Goal: Find specific page/section: Find specific page/section

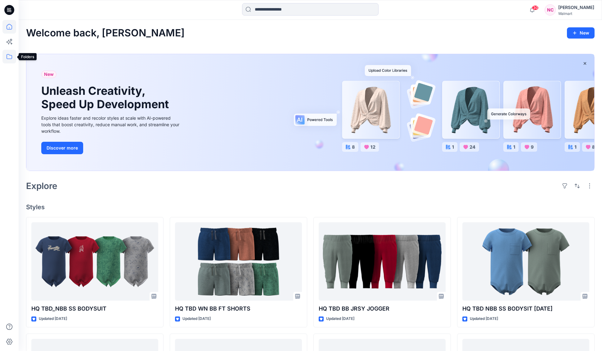
click at [8, 59] on icon at bounding box center [9, 57] width 14 height 14
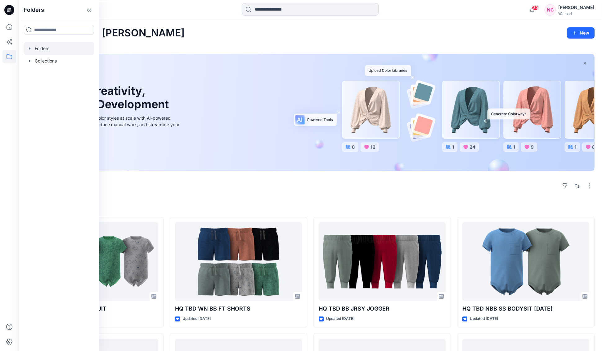
click at [49, 50] on div at bounding box center [59, 48] width 71 height 12
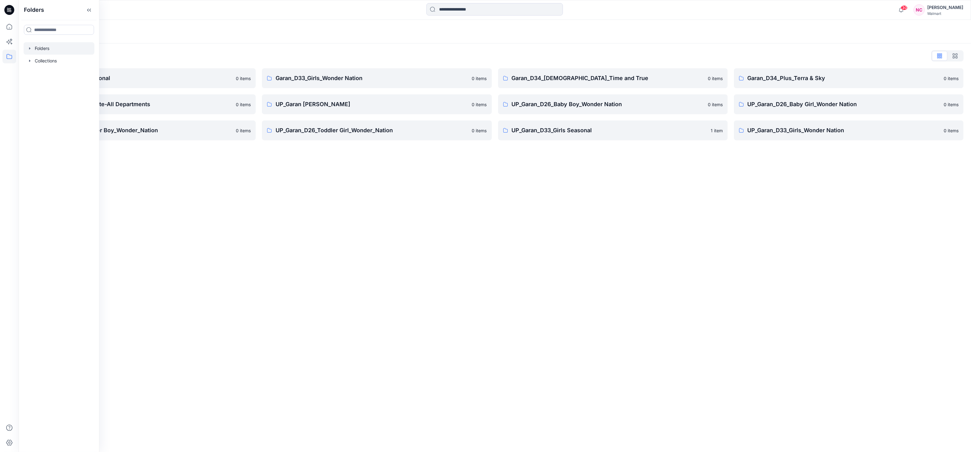
click at [568, 242] on div "Folders Folders List Garan_D33_Girls Seasonal 0 items Garan_Way to Celebrate-Al…" at bounding box center [495, 236] width 953 height 432
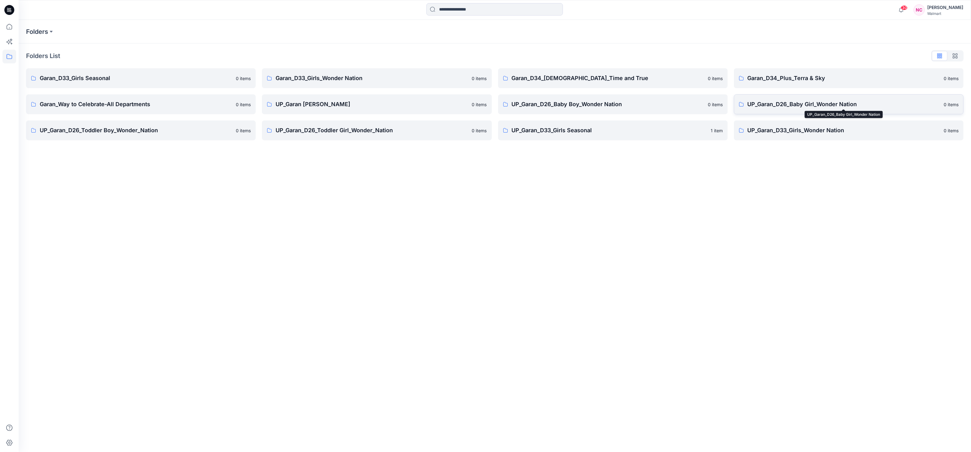
click at [608, 98] on link "UP_Garan_D26_Baby Girl_Wonder Nation 0 items" at bounding box center [849, 104] width 230 height 20
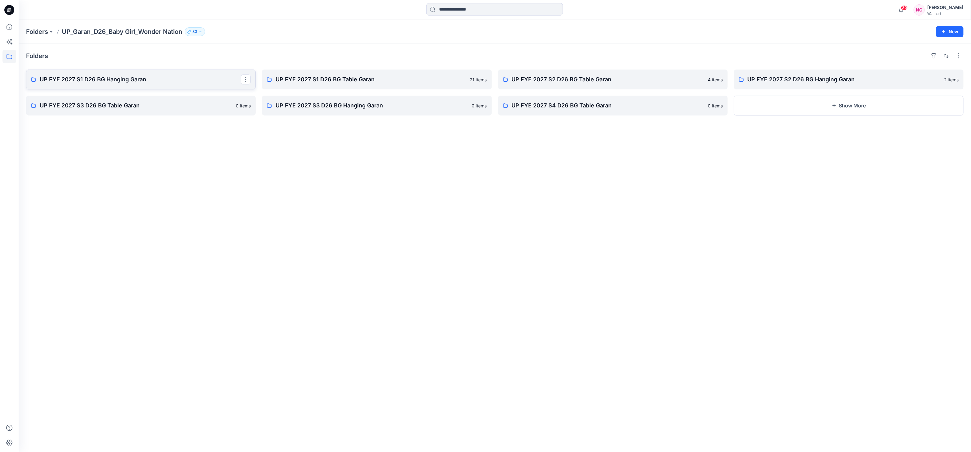
click at [160, 79] on p "UP FYE 2027 S1 D26 BG Hanging Garan" at bounding box center [140, 79] width 201 height 9
click at [608, 80] on p "UP FYE 2027 S2 D26 BG Hanging Garan" at bounding box center [848, 79] width 201 height 9
click at [608, 76] on p "UP FYE 2027 S2 D26 BG Table Garan" at bounding box center [612, 79] width 201 height 9
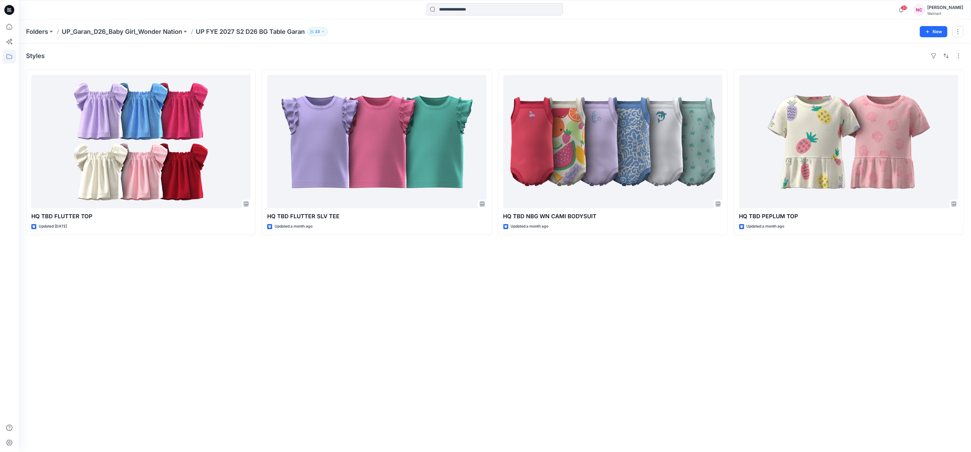
click at [258, 290] on div "Styles HQ TBD FLUTTER TOP Updated 24 days ago HQ TBD FLUTTER SLV TEE Updated a …" at bounding box center [495, 247] width 953 height 409
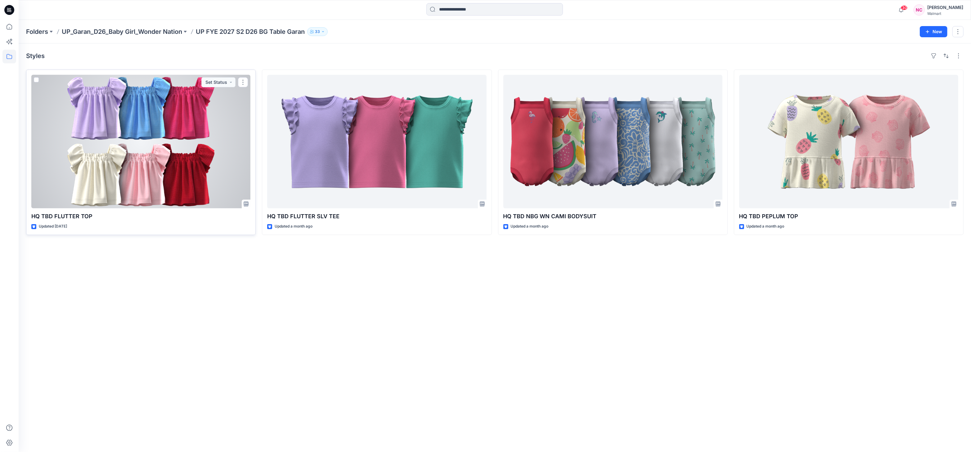
click at [200, 162] on div at bounding box center [140, 141] width 219 height 133
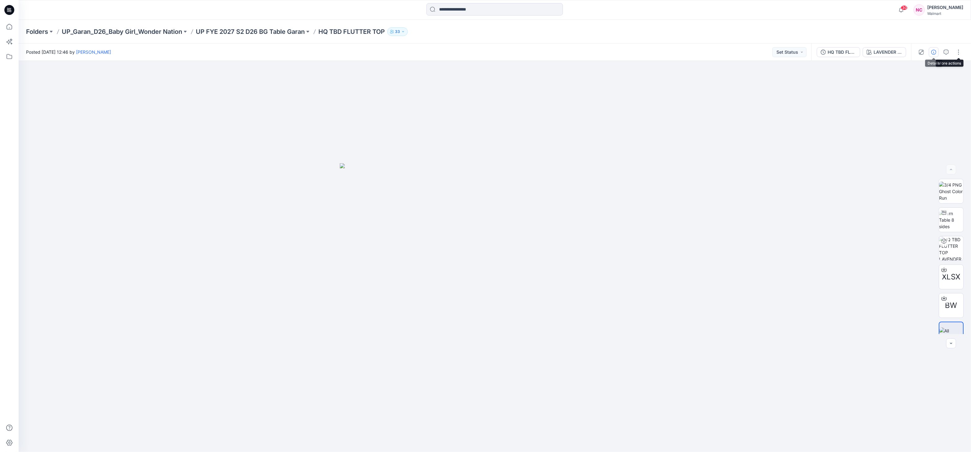
click at [608, 51] on icon "button" at bounding box center [934, 52] width 5 height 5
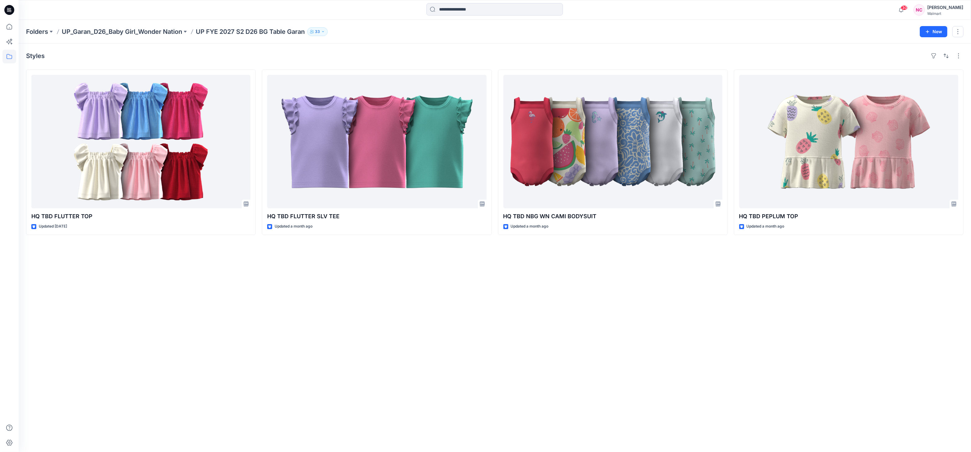
drag, startPoint x: 839, startPoint y: 151, endPoint x: 749, endPoint y: 0, distance: 175.7
click at [0, 0] on div "30 Notifications Your HQ TBD JOGGER S2641262 style has been moved to UP FYE 202…" at bounding box center [485, 226] width 971 height 452
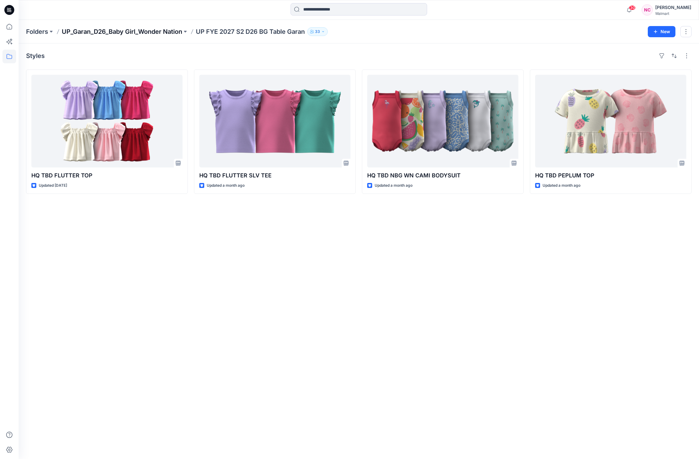
click at [135, 32] on p "UP_Garan_D26_Baby Girl_Wonder Nation" at bounding box center [122, 31] width 120 height 9
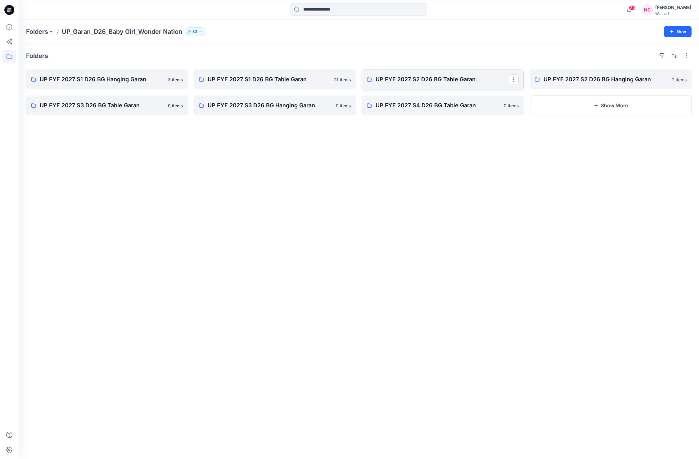
click at [463, 82] on p "UP FYE 2027 S2 D26 BG Table Garan" at bounding box center [442, 79] width 133 height 9
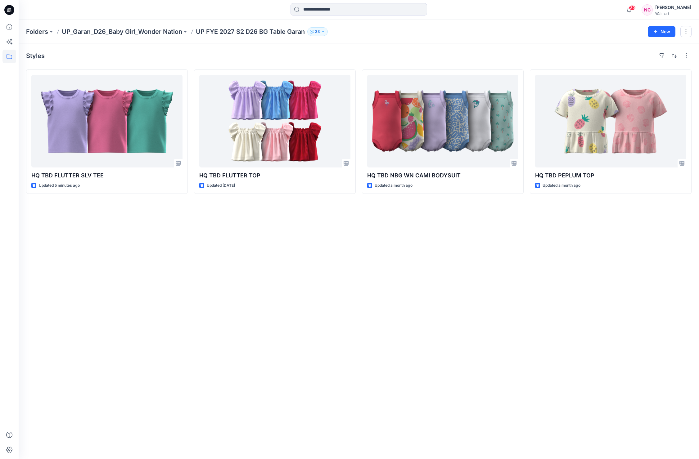
click at [161, 33] on p "UP_Garan_D26_Baby Girl_Wonder Nation" at bounding box center [122, 31] width 120 height 9
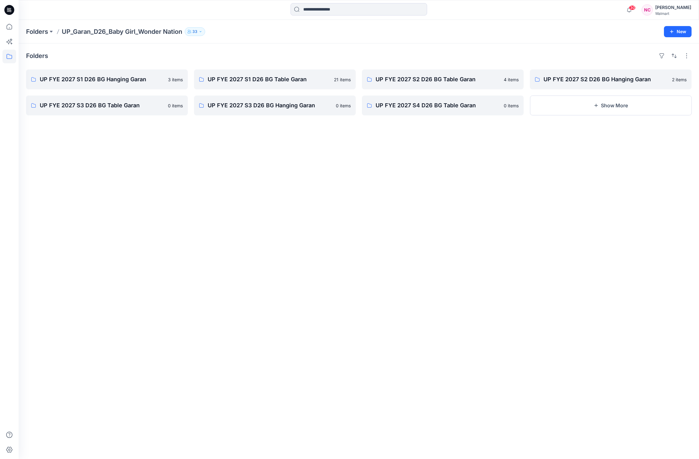
click at [133, 30] on p "UP_Garan_D26_Baby Girl_Wonder Nation" at bounding box center [122, 31] width 120 height 9
click at [35, 31] on p "Folders" at bounding box center [37, 31] width 22 height 9
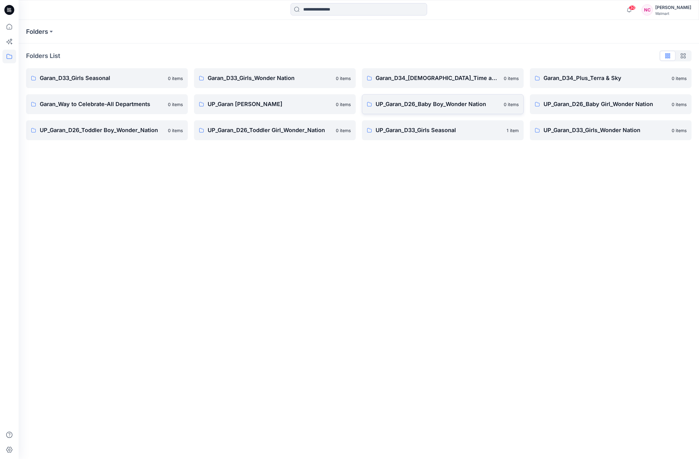
click at [475, 106] on p "UP_Garan_D26_Baby Boy_Wonder Nation" at bounding box center [438, 104] width 124 height 9
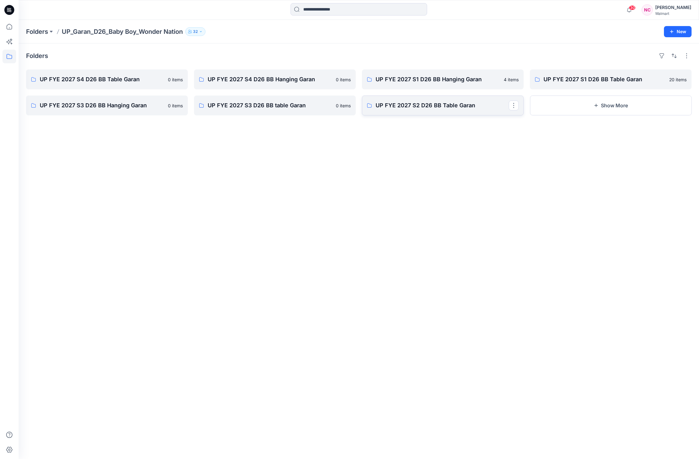
click at [445, 108] on p "UP FYE 2027 S2 D26 BB Table Garan" at bounding box center [442, 105] width 133 height 9
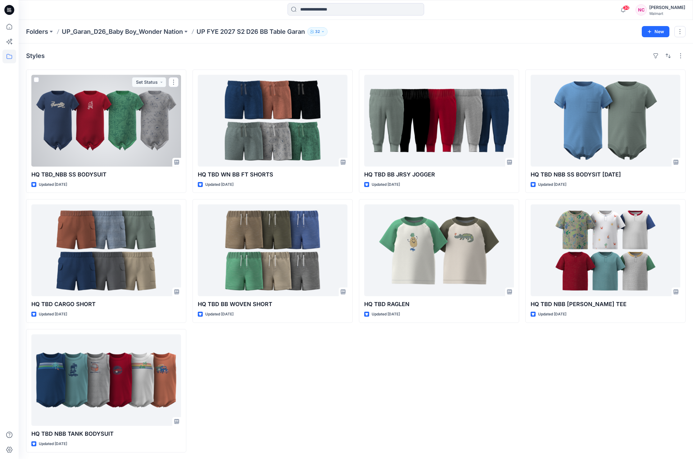
click at [155, 126] on div at bounding box center [106, 121] width 150 height 92
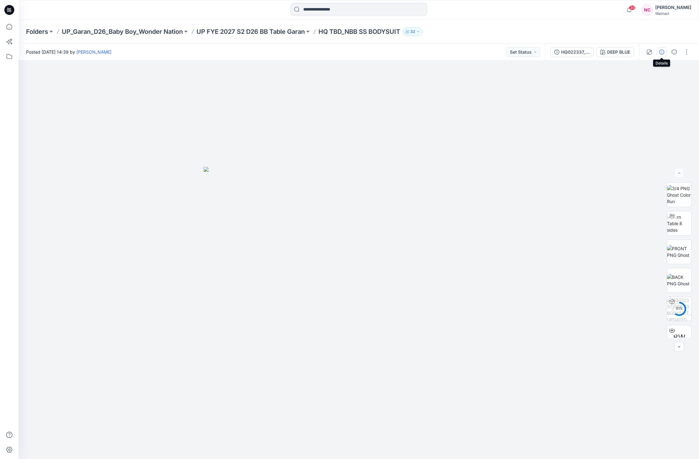
click at [608, 54] on icon "button" at bounding box center [661, 52] width 5 height 5
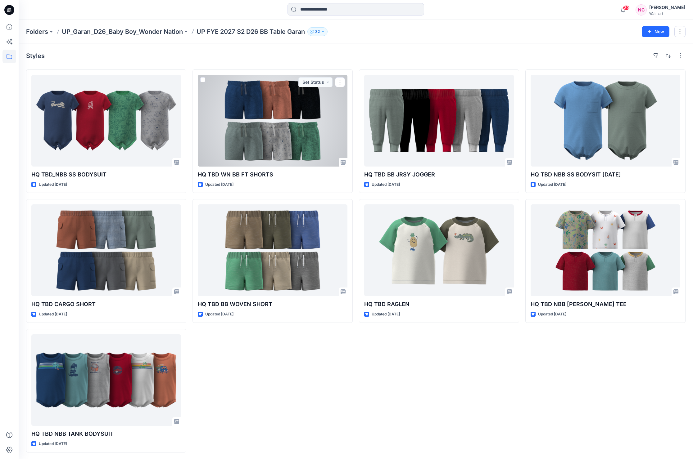
click at [302, 114] on div at bounding box center [273, 121] width 150 height 92
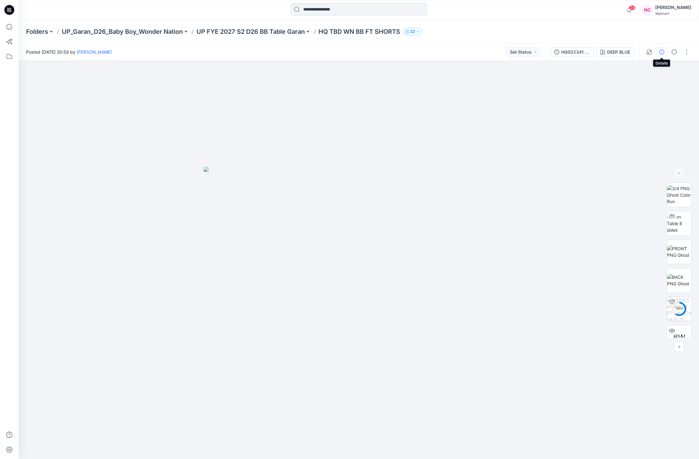
click at [608, 53] on button "button" at bounding box center [662, 52] width 10 height 10
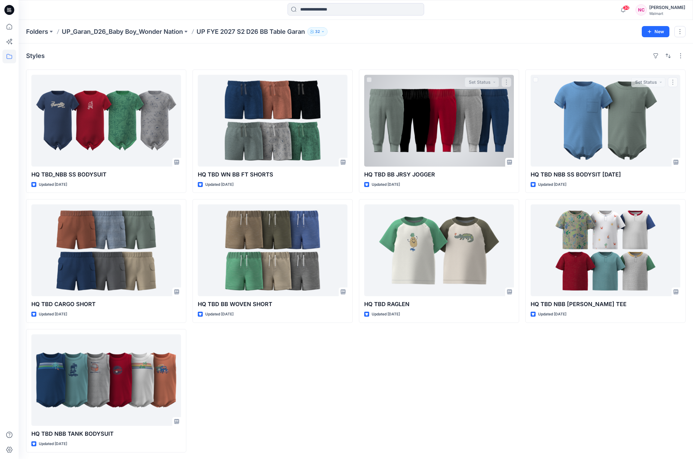
click at [451, 117] on div at bounding box center [439, 121] width 150 height 92
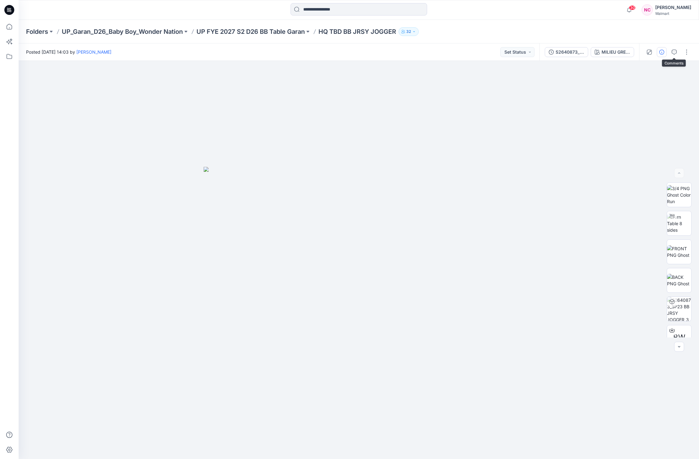
click at [608, 53] on icon "button" at bounding box center [661, 52] width 5 height 5
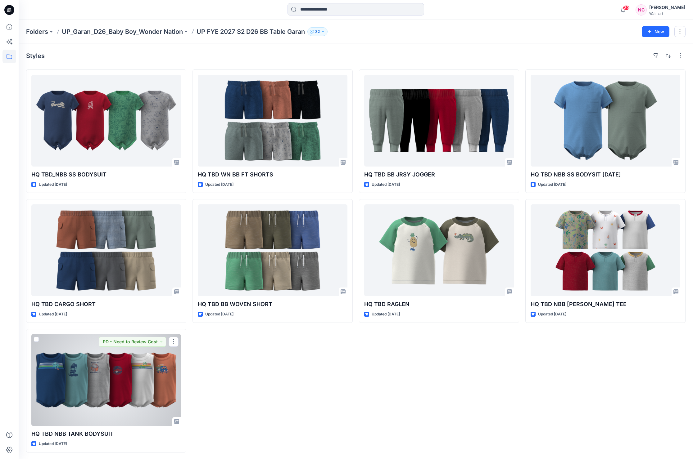
click at [121, 350] on div at bounding box center [106, 381] width 150 height 92
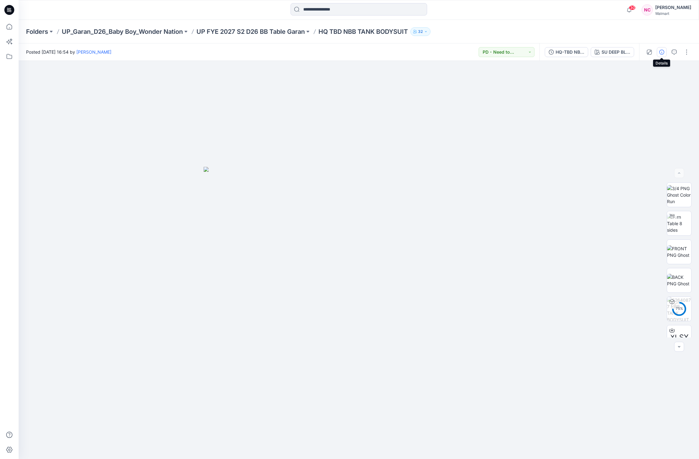
click at [608, 51] on icon "button" at bounding box center [661, 52] width 5 height 5
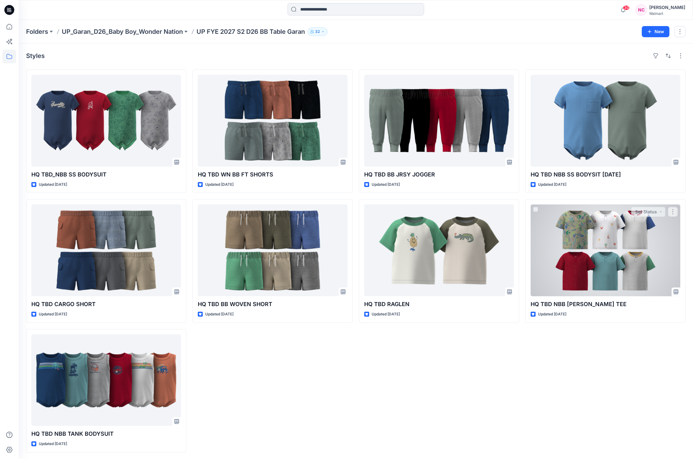
click at [608, 255] on div at bounding box center [606, 251] width 150 height 92
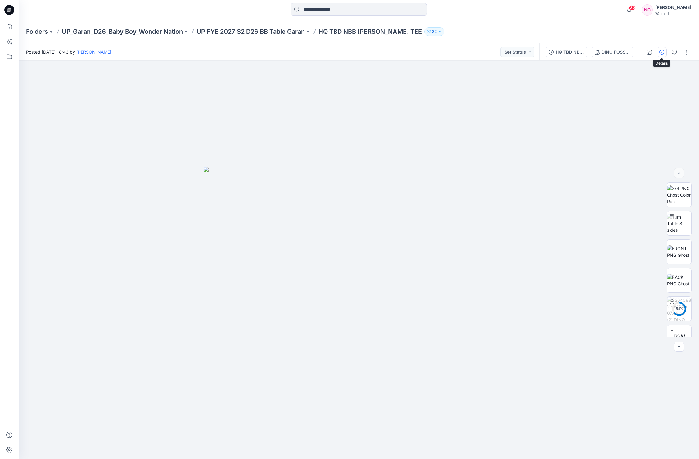
click at [608, 53] on button "button" at bounding box center [662, 52] width 10 height 10
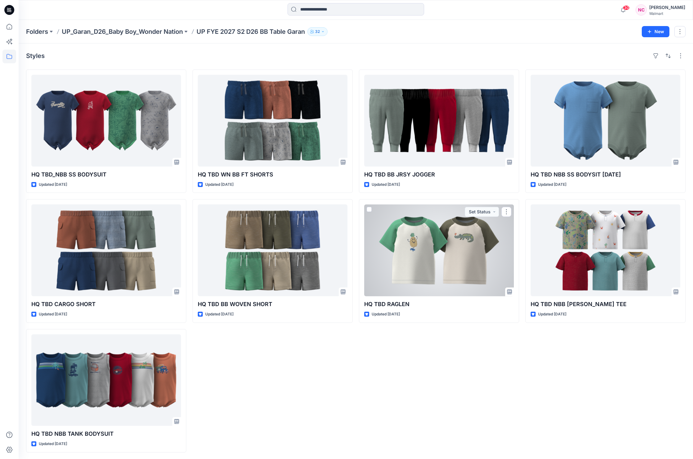
click at [446, 243] on div at bounding box center [439, 251] width 150 height 92
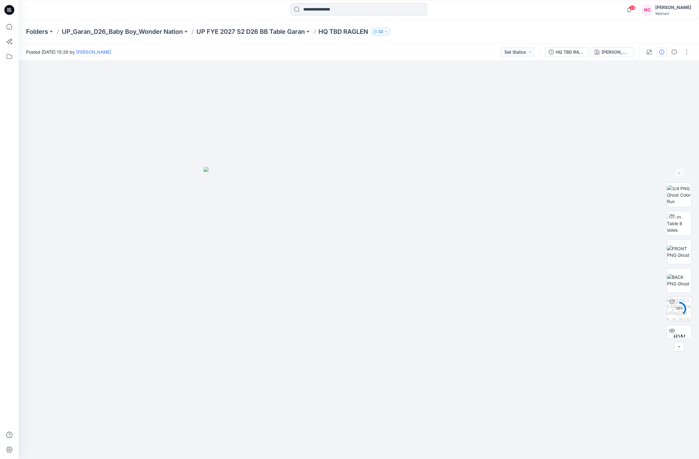
drag, startPoint x: 668, startPoint y: 45, endPoint x: 659, endPoint y: 51, distance: 10.3
click at [608, 48] on div at bounding box center [667, 51] width 57 height 17
click at [608, 54] on icon "button" at bounding box center [661, 52] width 5 height 5
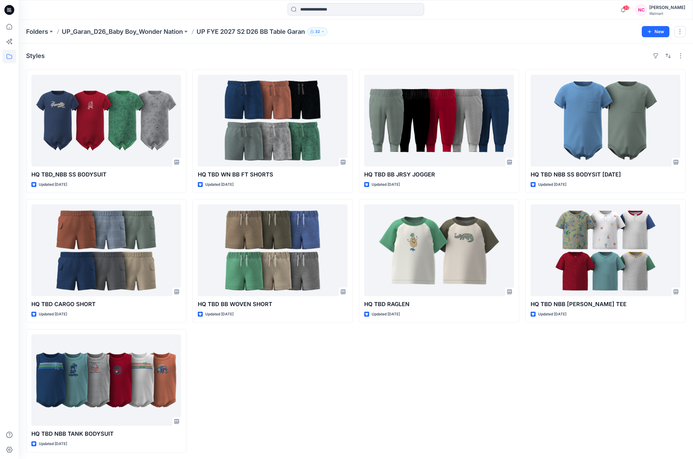
click at [449, 350] on div "HQ TBD BB JRSY JOGGER Updated 3 days ago HQ TBD RAGLEN Updated 3 days ago" at bounding box center [439, 261] width 160 height 383
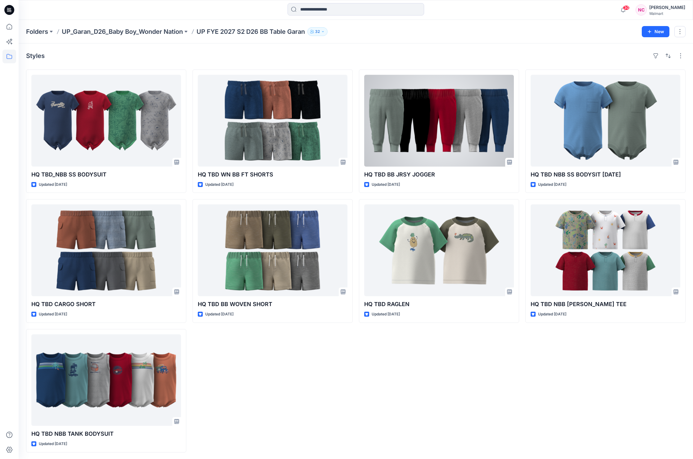
click at [449, 122] on div at bounding box center [439, 121] width 150 height 92
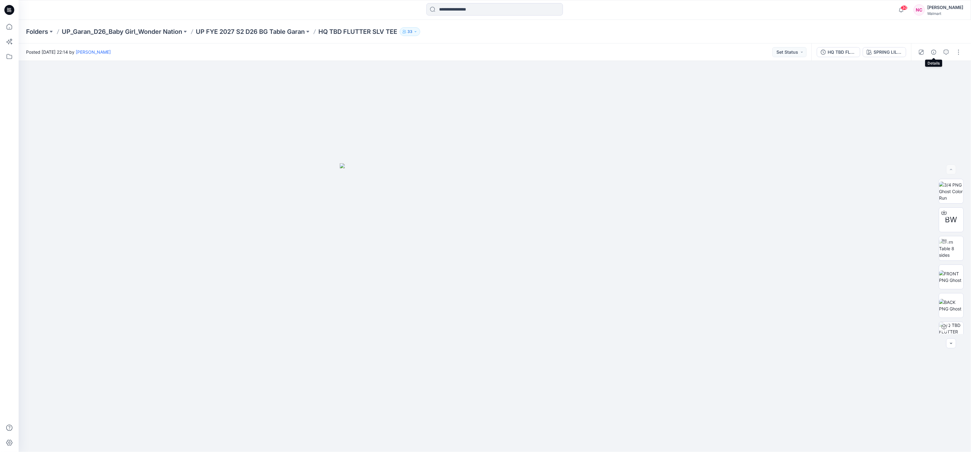
click at [933, 55] on button "button" at bounding box center [934, 52] width 10 height 10
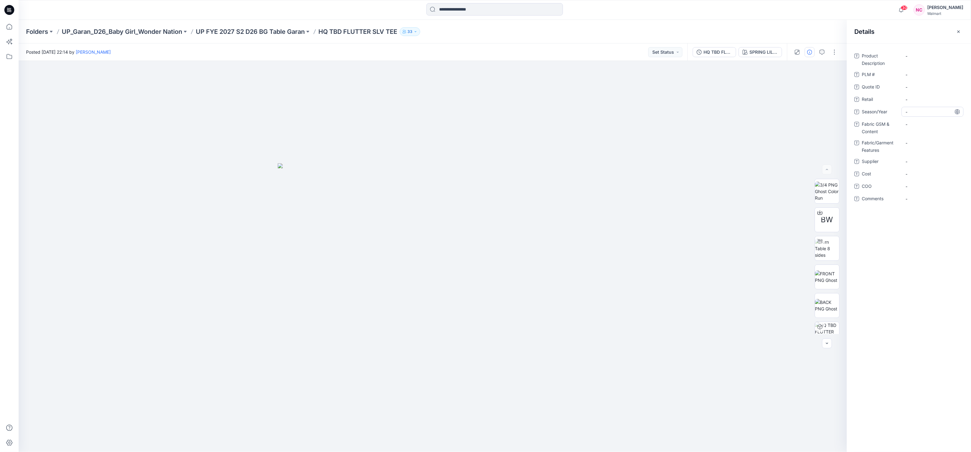
click at [912, 112] on span "-" at bounding box center [933, 112] width 54 height 7
type textarea "*"
type textarea "**********"
click at [920, 163] on span "-" at bounding box center [933, 161] width 54 height 7
type textarea "*****"
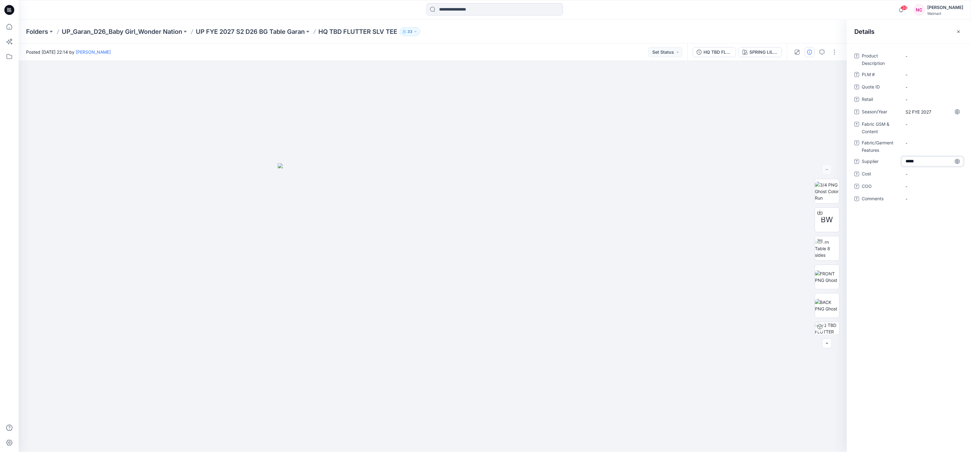
click at [959, 274] on div "Product Description - PLM # - Quote ID - Retail - Season/Year S2 FYE 2027 Fabri…" at bounding box center [909, 247] width 124 height 409
drag, startPoint x: 715, startPoint y: 51, endPoint x: 705, endPoint y: 50, distance: 10.4
click at [715, 50] on div "HQ TBD FLUTTER SLV TEE" at bounding box center [718, 52] width 29 height 7
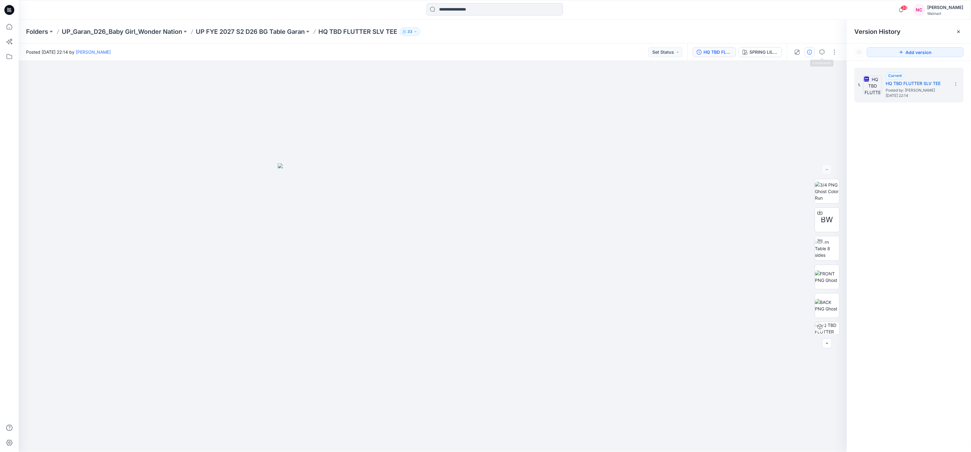
click at [809, 55] on button "button" at bounding box center [810, 52] width 10 height 10
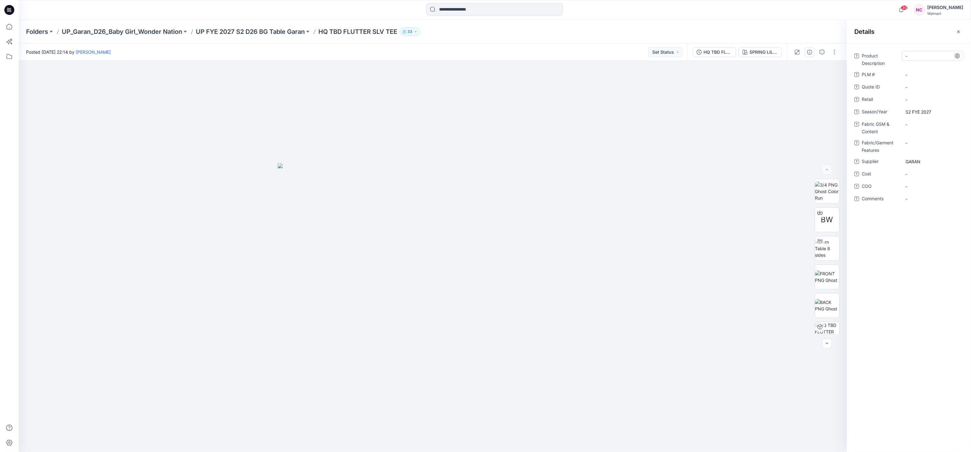
click at [904, 56] on div "-" at bounding box center [933, 56] width 62 height 10
type textarea "**********"
click at [919, 75] on \ "-" at bounding box center [933, 74] width 54 height 7
type textarea "******"
click at [915, 272] on div "Product Description FLUTTER SLEEVE TEE PLM # ****** Quote ID - Retail - Season/…" at bounding box center [909, 247] width 124 height 409
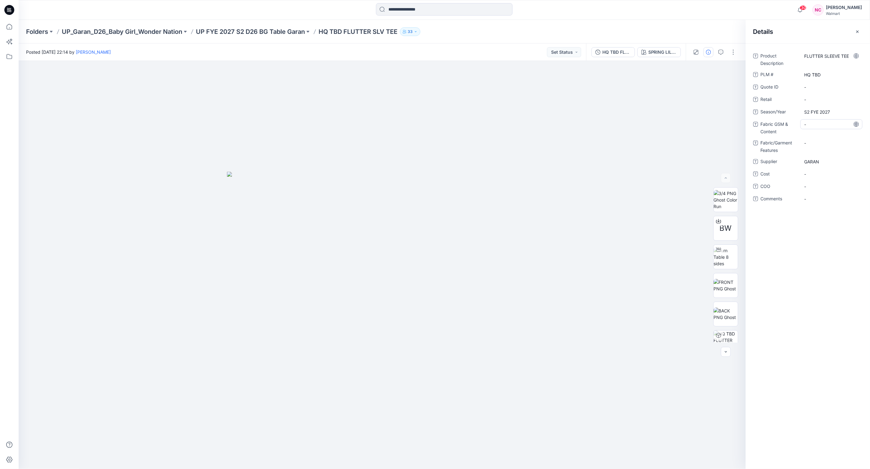
click at [815, 125] on Content "-" at bounding box center [831, 124] width 54 height 7
type textarea "*"
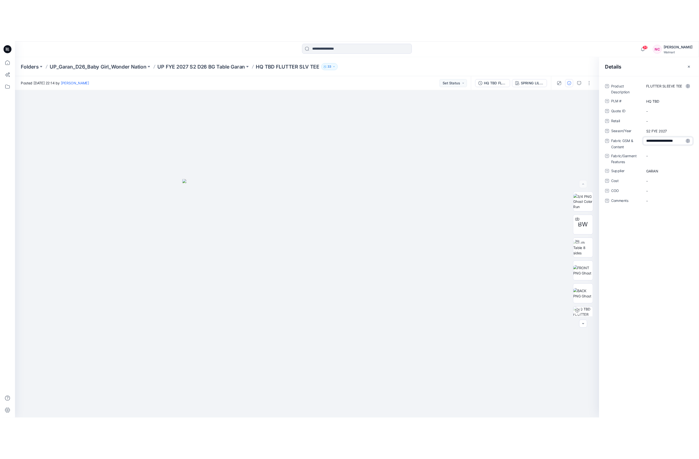
scroll to position [4, 0]
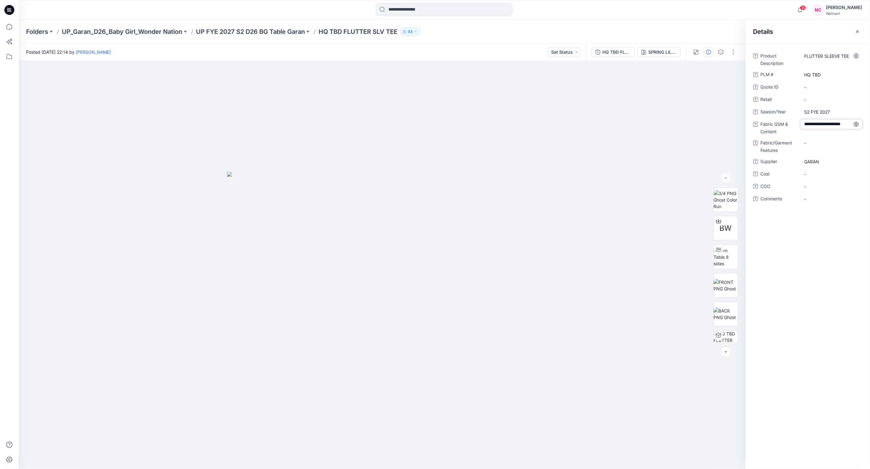
type textarea "**********"
